Goal: Task Accomplishment & Management: Manage account settings

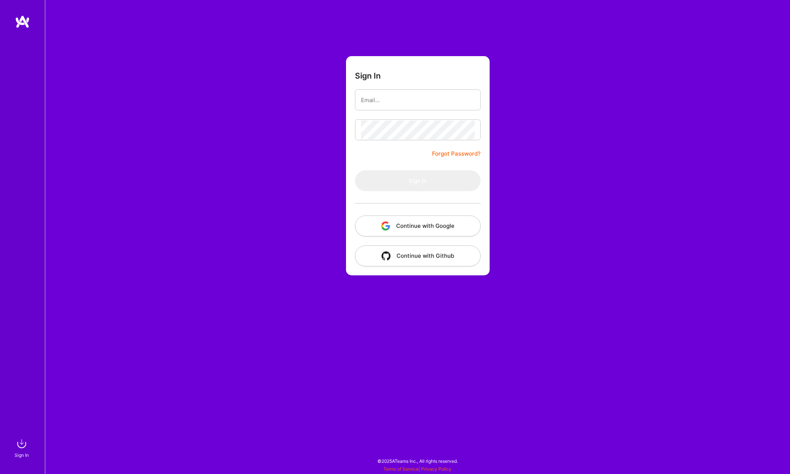
click at [408, 225] on button "Continue with Google" at bounding box center [418, 225] width 126 height 21
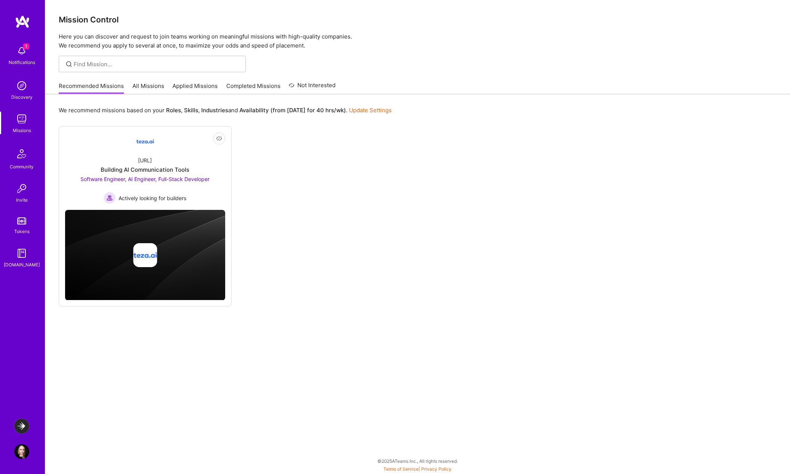
click at [22, 425] on img at bounding box center [21, 425] width 15 height 15
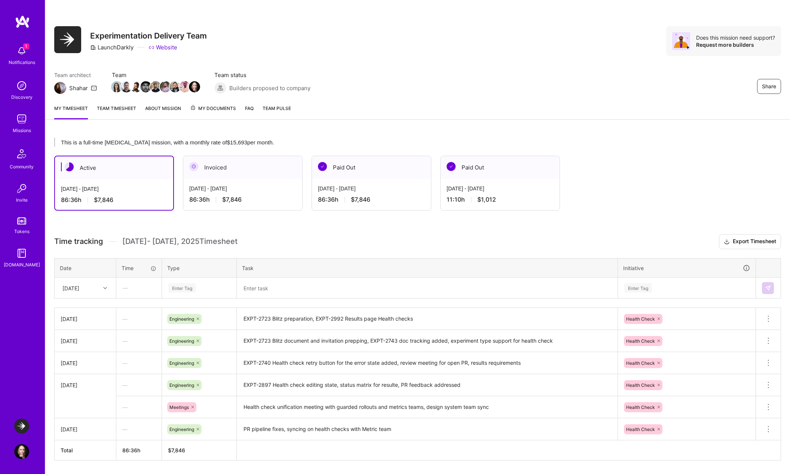
click at [214, 105] on span "My Documents" at bounding box center [213, 108] width 46 height 8
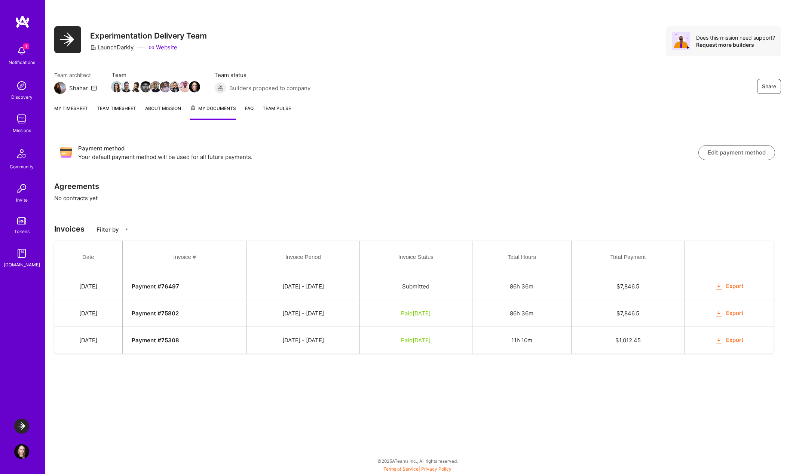
click at [738, 283] on button "Export" at bounding box center [728, 286] width 29 height 9
